Goal: Find specific page/section

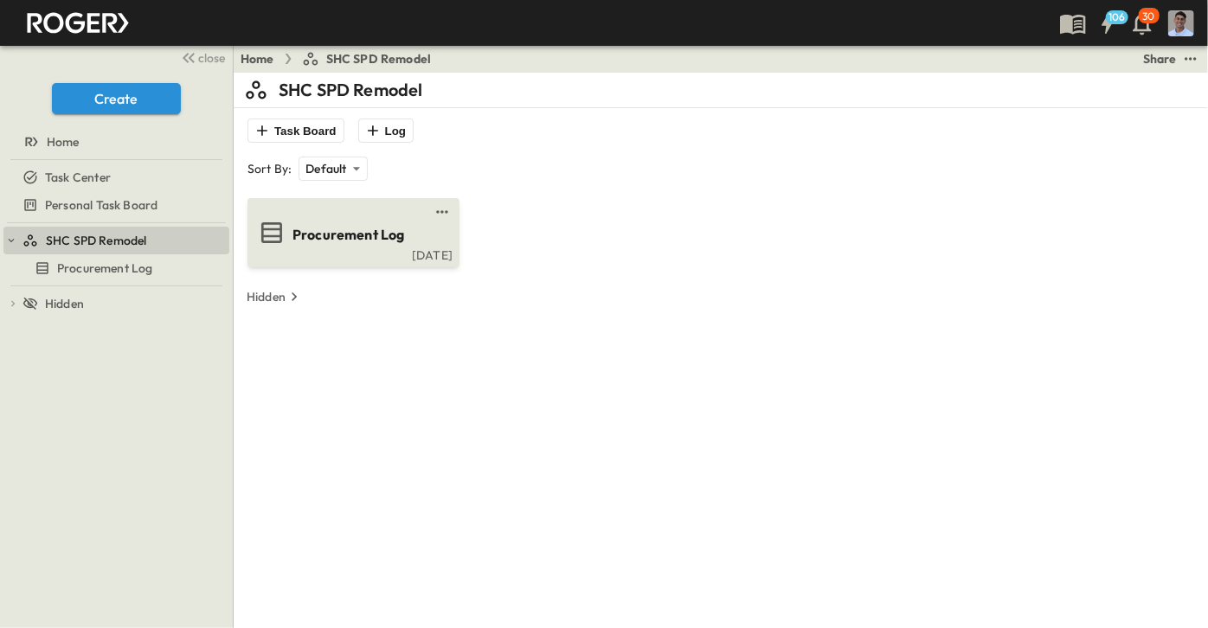
click at [356, 234] on span "Procurement Log" at bounding box center [348, 235] width 112 height 20
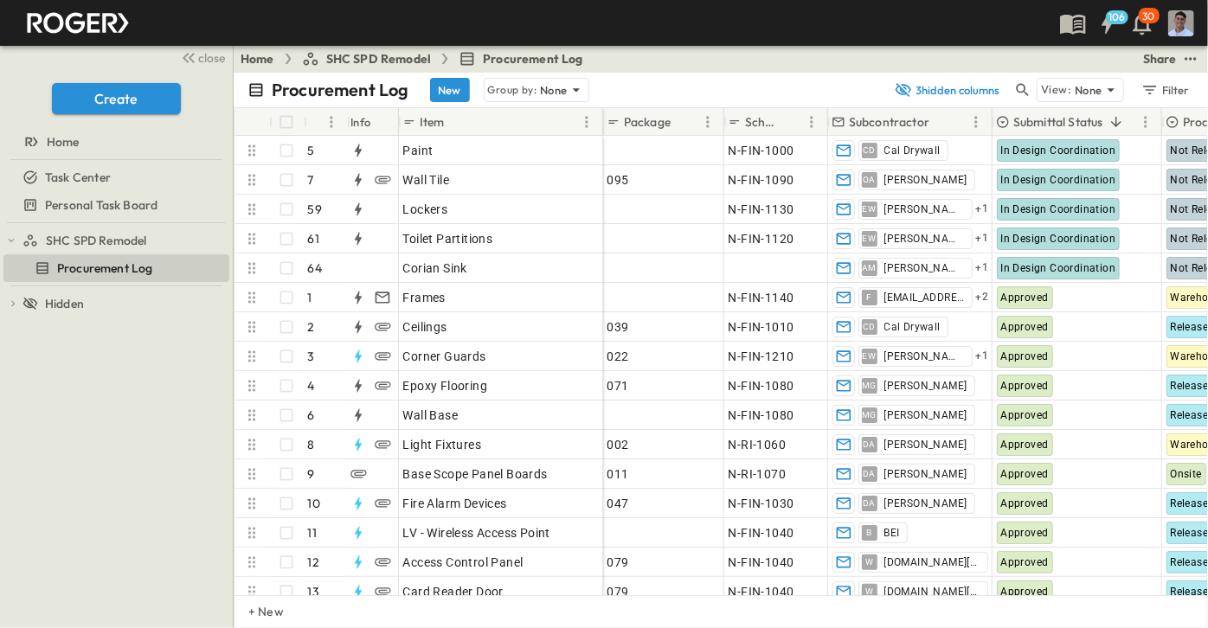
click at [1048, 122] on p "Submittal Status" at bounding box center [1058, 121] width 90 height 17
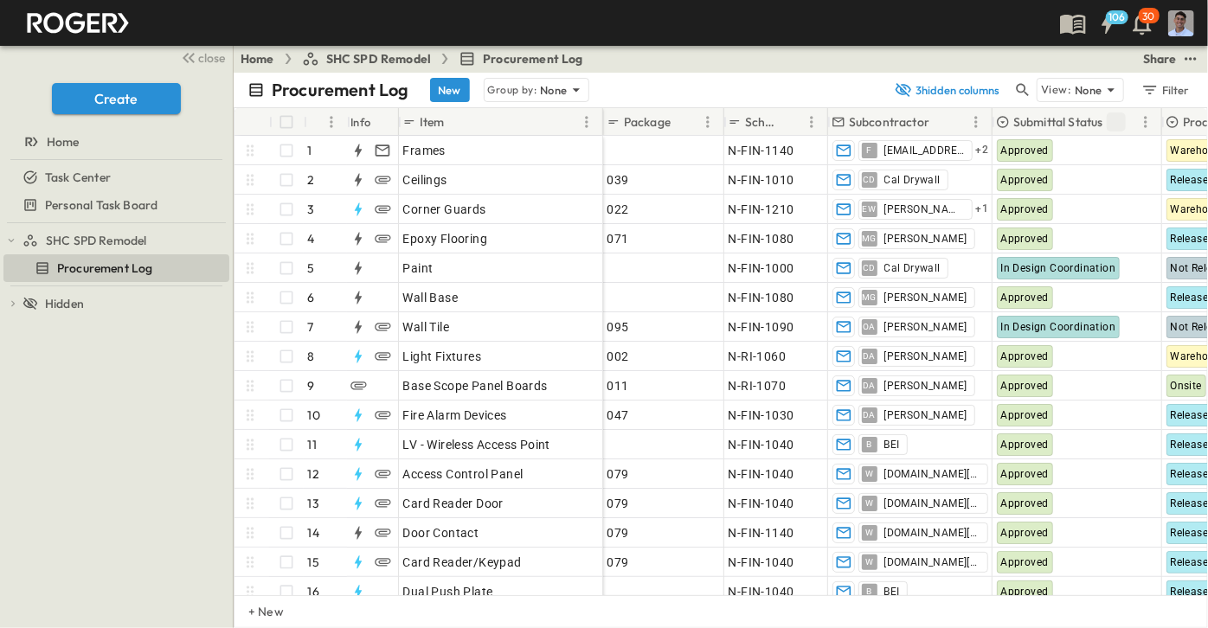
click at [1118, 121] on icon "Sort" at bounding box center [1116, 122] width 16 height 16
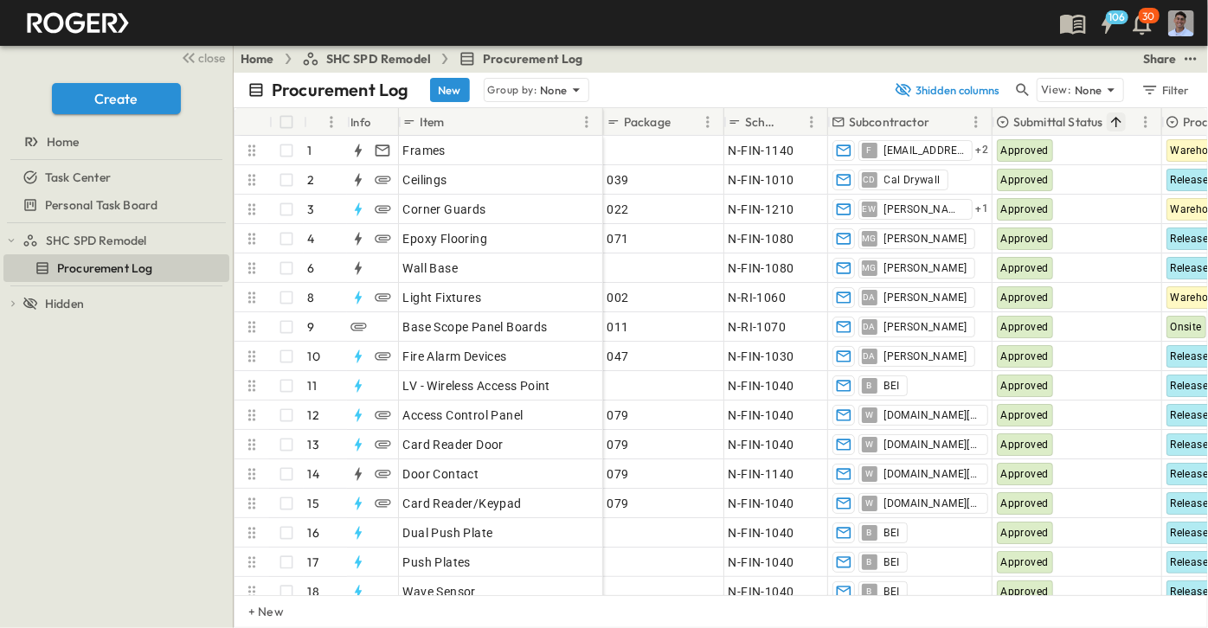
click at [1114, 120] on icon "Sort" at bounding box center [1116, 122] width 16 height 16
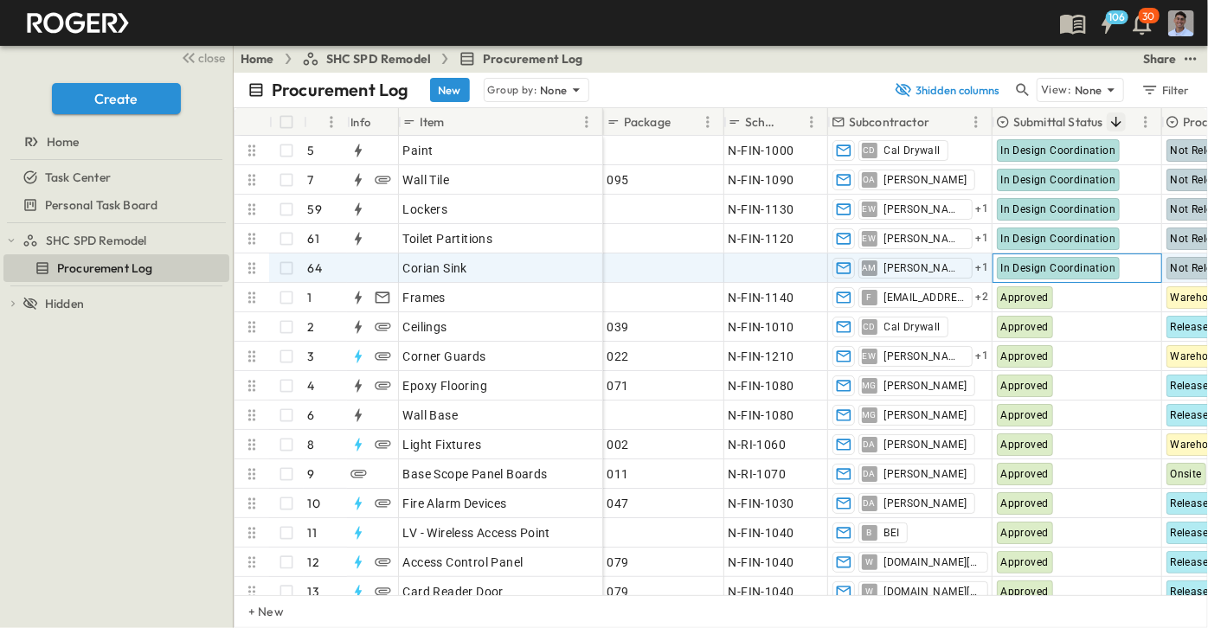
click at [1080, 264] on span "In Design Coordination" at bounding box center [1058, 268] width 115 height 12
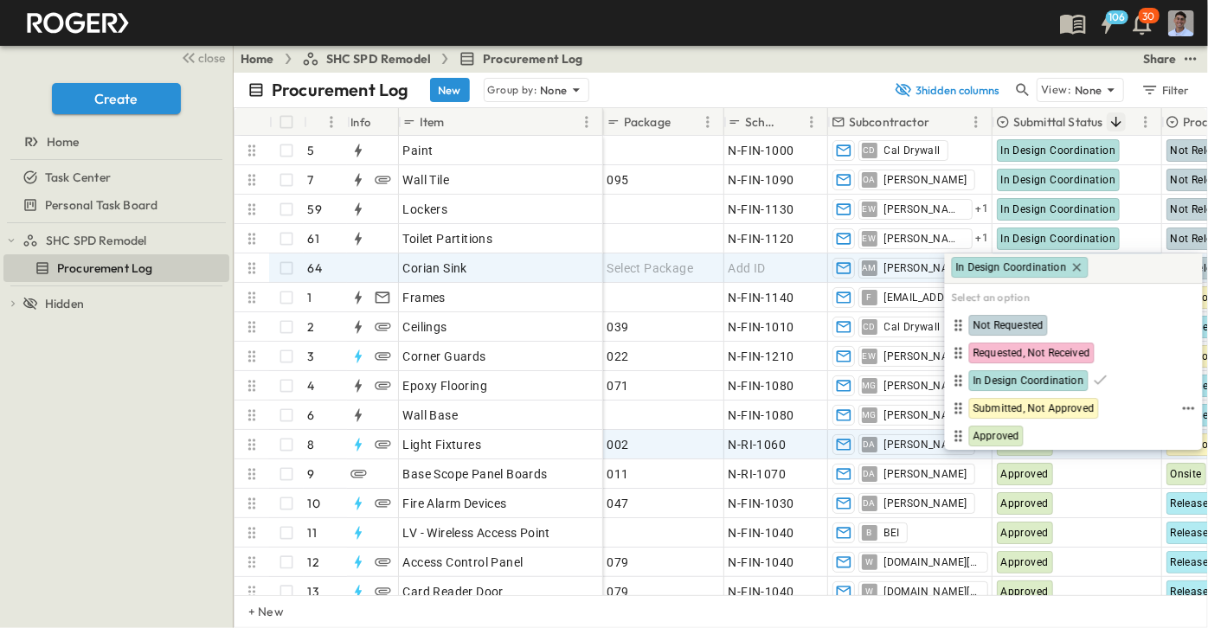
click at [1005, 430] on span "Approved" at bounding box center [996, 436] width 46 height 14
